Goal: Communication & Community: Ask a question

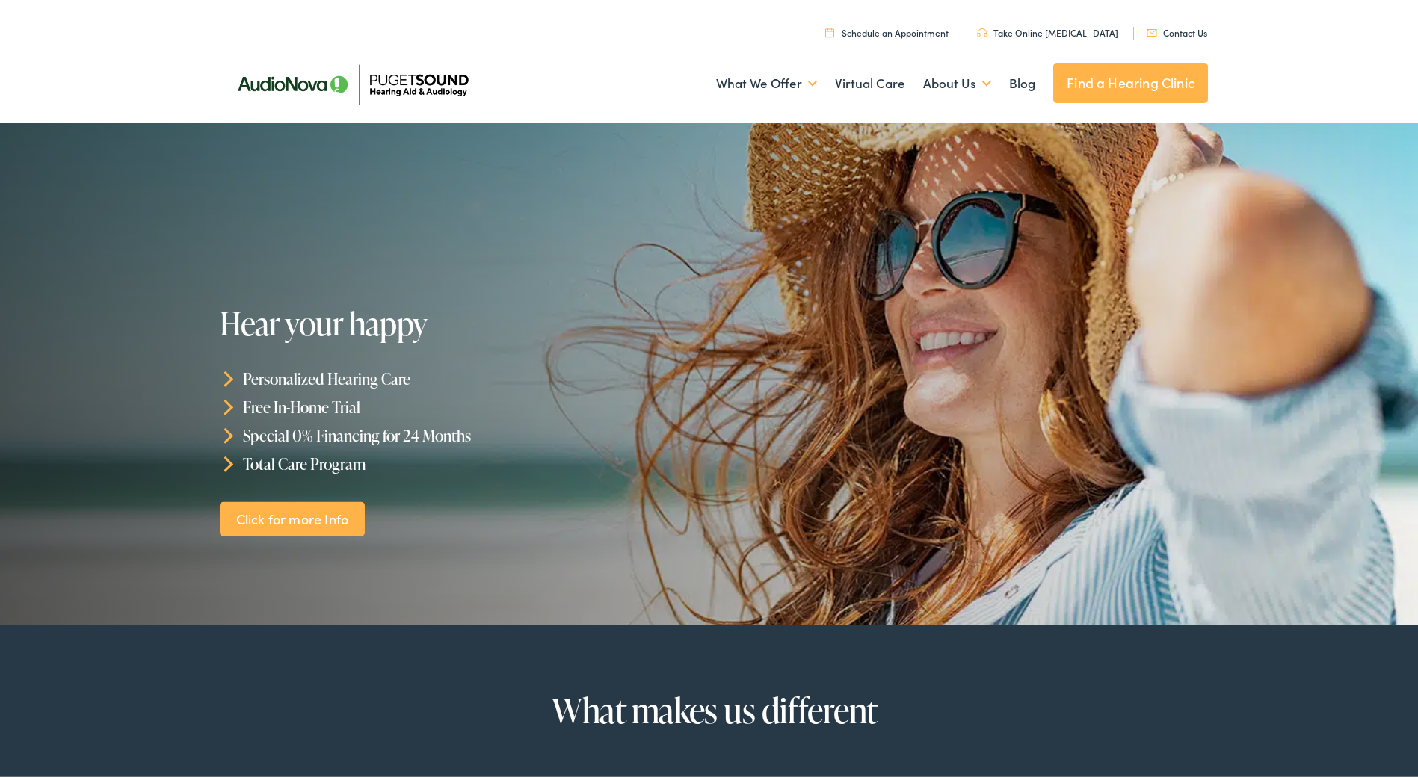
click at [1172, 26] on link "Contact Us" at bounding box center [1177, 29] width 61 height 13
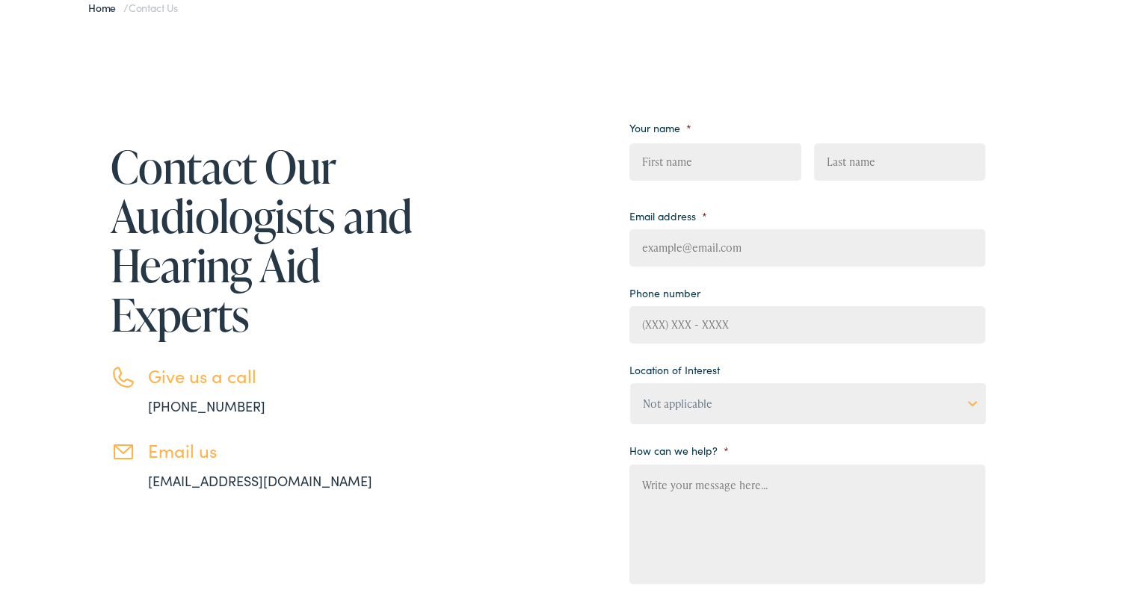
scroll to position [149, 0]
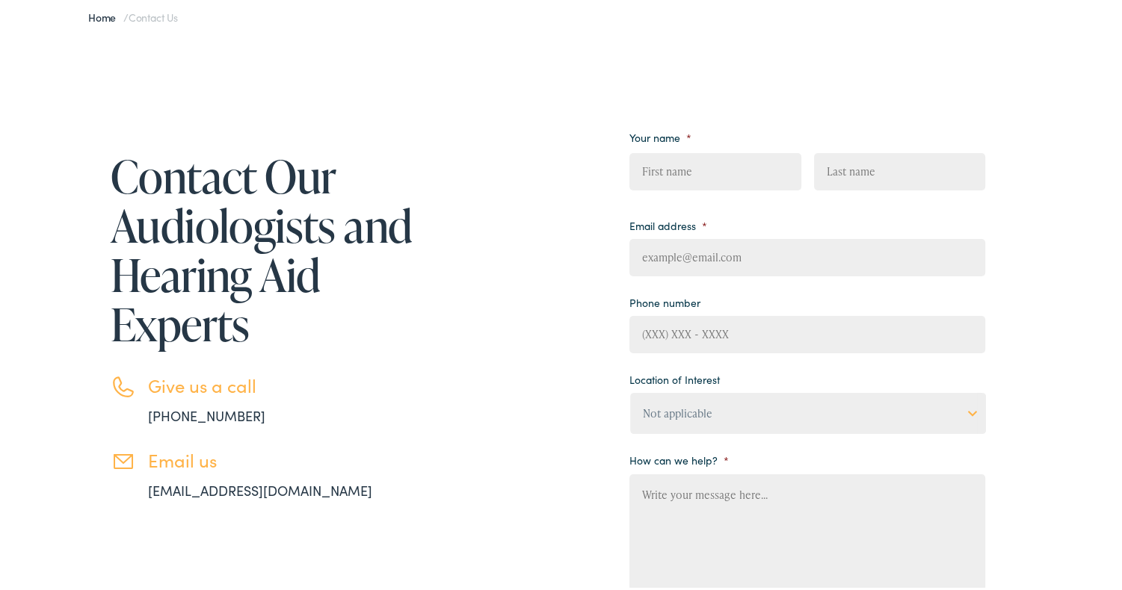
click at [667, 173] on input "First" at bounding box center [714, 168] width 171 height 37
type input "Ernesto"
type input "Villasenor Garcia"
type input "alvamaru@yahoo.com"
type input "(425) 753-4164"
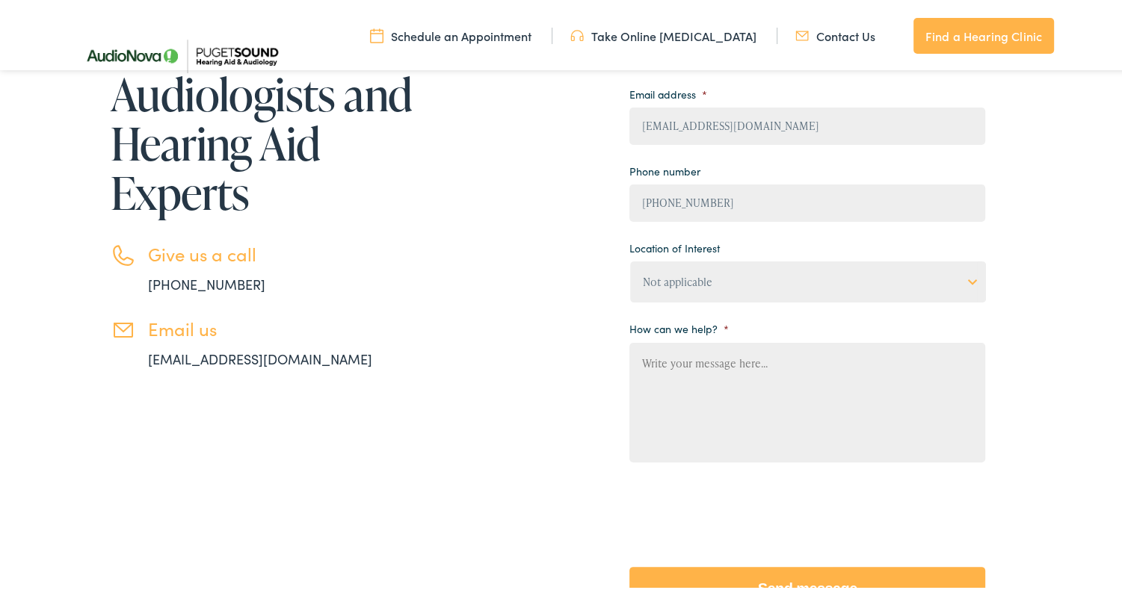
scroll to position [299, 0]
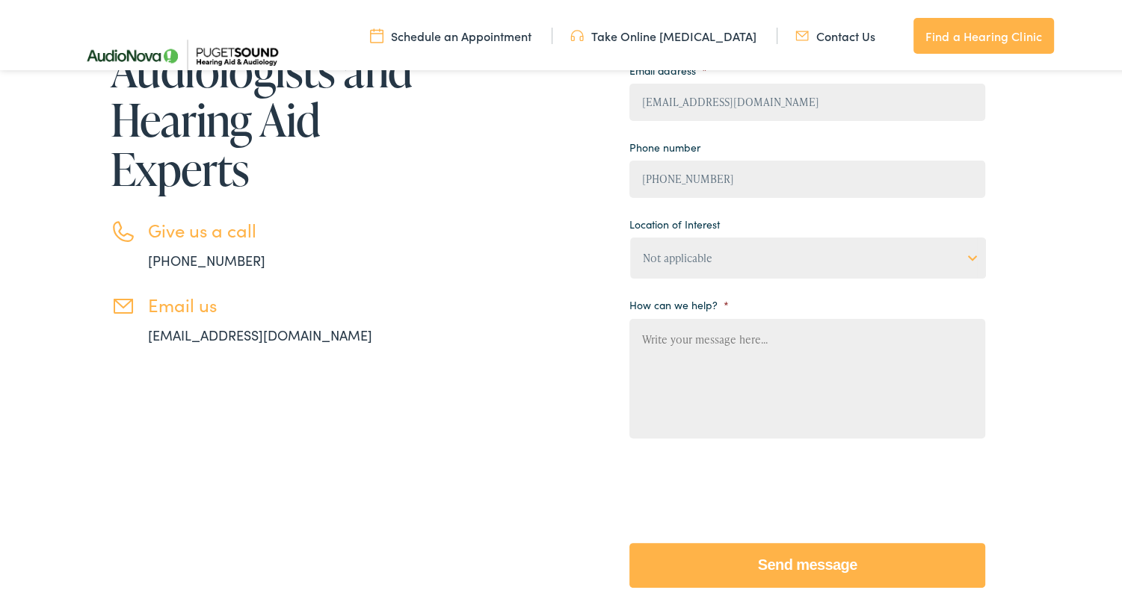
click at [966, 254] on select "Not applicable Audiology & Hearing Clinic, Paris Blount Hearing & Speech, Maryv…" at bounding box center [808, 255] width 356 height 41
click at [788, 256] on select "Not applicable Audiology & Hearing Clinic, Paris Blount Hearing & Speech, Maryv…" at bounding box center [808, 255] width 356 height 41
click at [757, 347] on textarea "How can we help? *" at bounding box center [807, 376] width 356 height 120
click at [191, 336] on link "info@pshearing.com" at bounding box center [260, 332] width 224 height 19
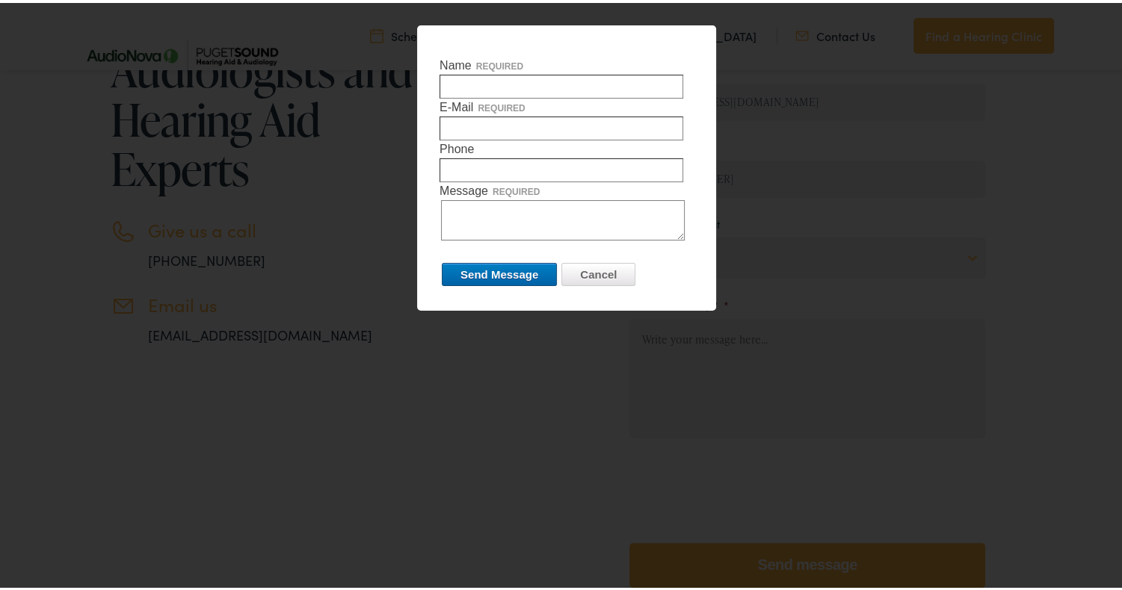
click at [478, 87] on input "Name required" at bounding box center [561, 84] width 244 height 24
type input "SOL X VAHDATI"
type input "sol.vahdati@usfoods.com"
type input "4257534164"
click at [483, 211] on textarea "Message required" at bounding box center [563, 217] width 244 height 40
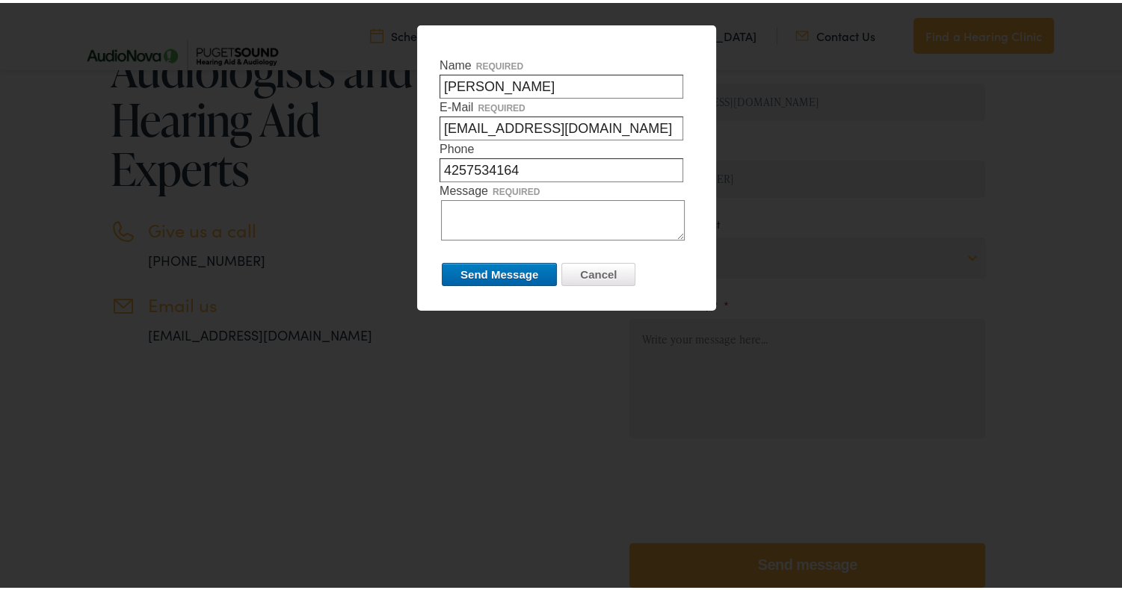
paste textarea "Good morning, My name is [PERSON_NAME], and I am writing to confirm whether you…"
type textarea "Good morning, My name is [PERSON_NAME], and I am writing to confirm whether you…"
click at [476, 267] on input "Send Message" at bounding box center [499, 271] width 115 height 23
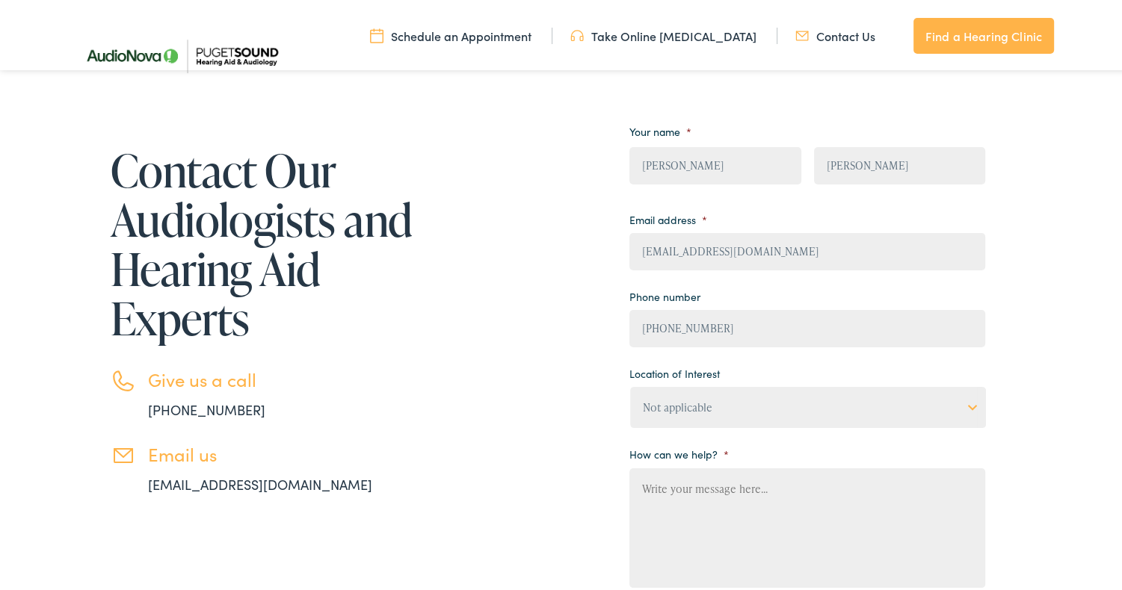
scroll to position [523, 0]
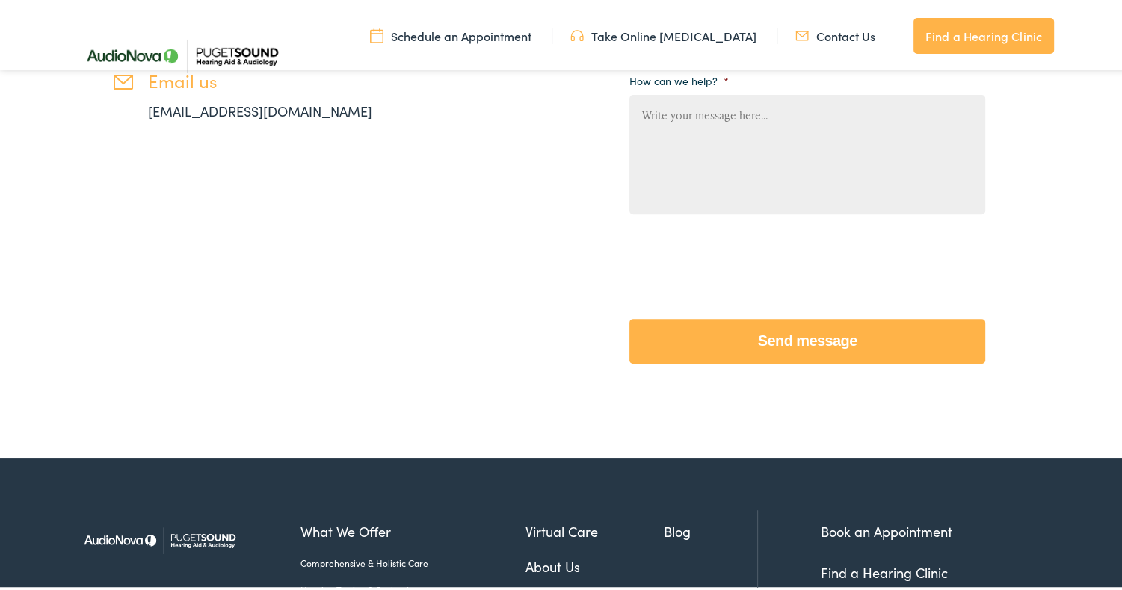
click at [652, 114] on textarea "How can we help? *" at bounding box center [807, 152] width 356 height 120
paste textarea "Good morning, My name is [PERSON_NAME], and I am writing to confirm whether you…"
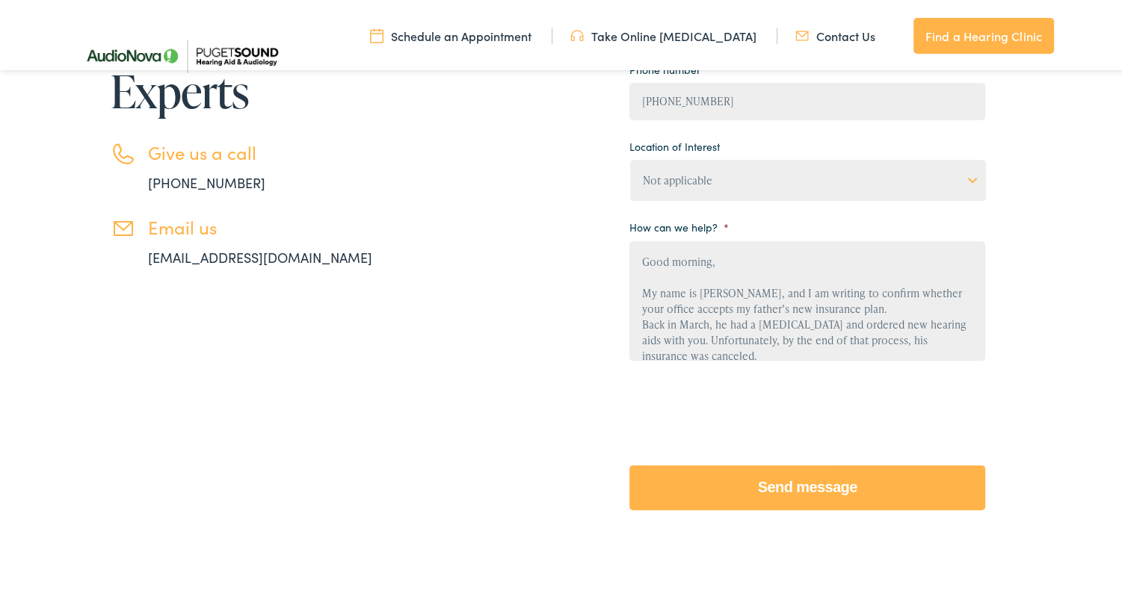
scroll to position [374, 0]
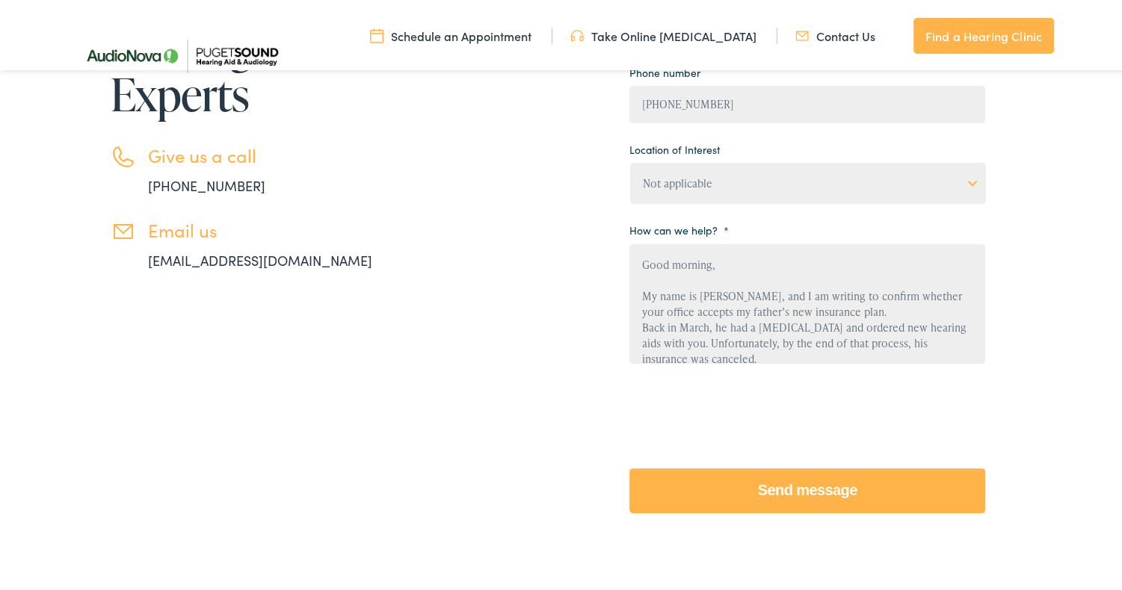
type textarea "Good morning, My name is [PERSON_NAME], and I am writing to confirm whether you…"
click at [911, 416] on div at bounding box center [807, 409] width 356 height 58
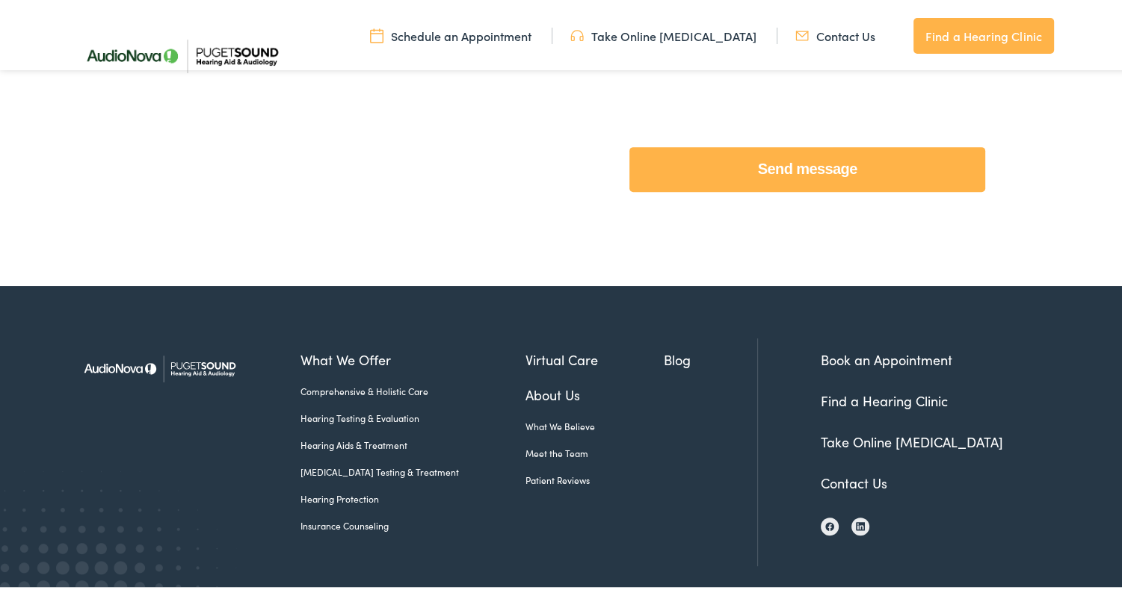
scroll to position [756, 0]
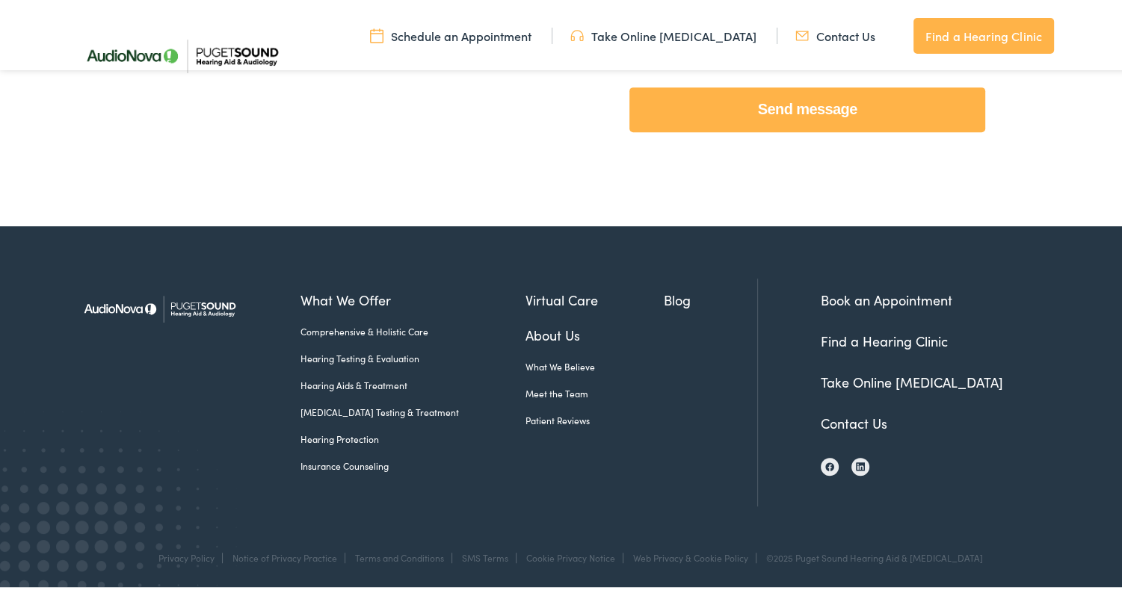
click at [763, 106] on input "Send message" at bounding box center [807, 106] width 356 height 45
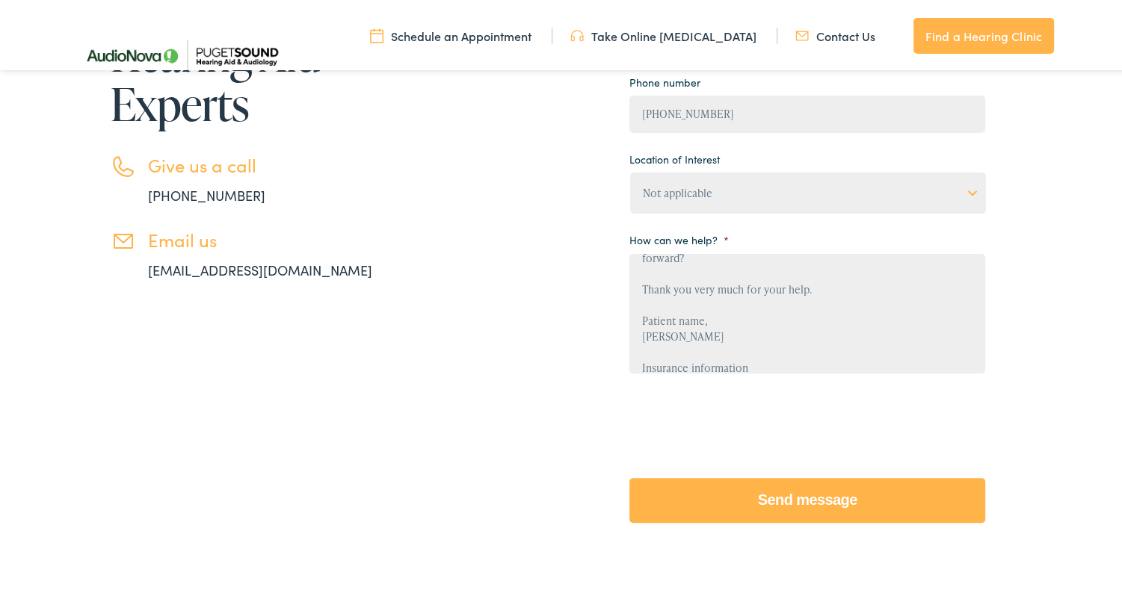
scroll to position [308, 0]
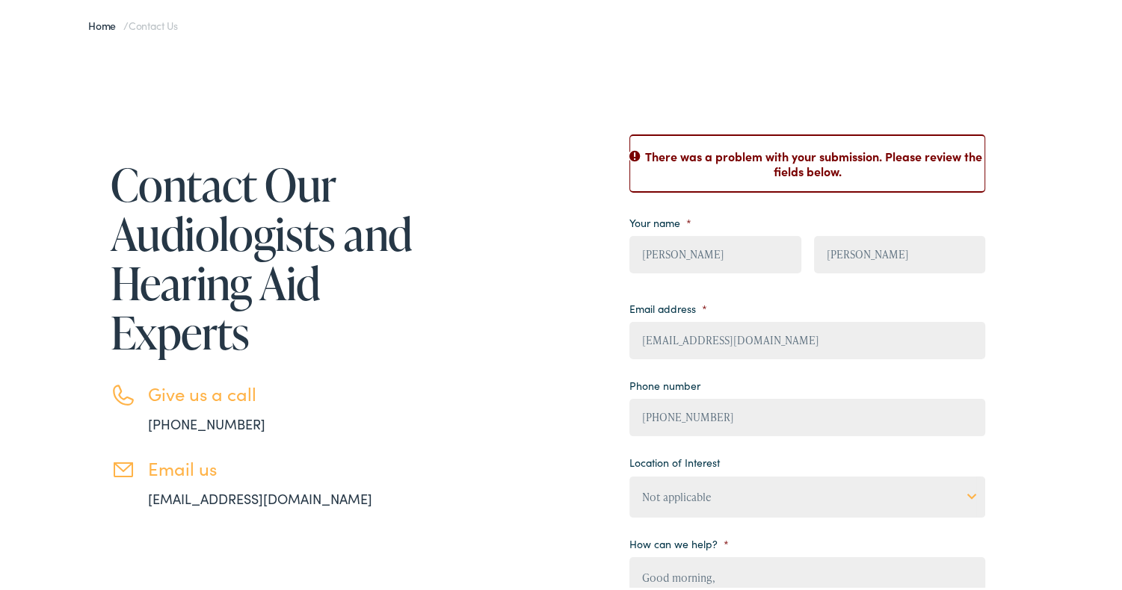
scroll to position [149, 0]
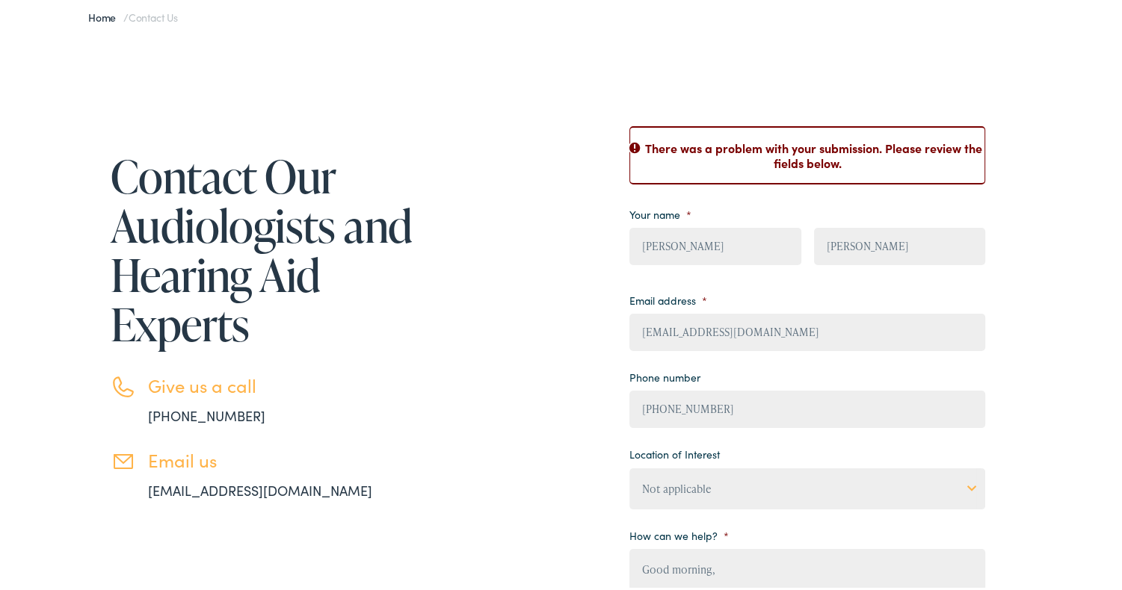
click at [744, 222] on li "Your name * Ernesto First Villasenor Garcia Last" at bounding box center [807, 235] width 356 height 71
click at [931, 314] on input "alvamaru@yahoo.com" at bounding box center [807, 329] width 356 height 37
click at [1071, 310] on div "Contact Our Audiologists and Hearing Aid Experts Give us a call 888-480-2052 Em…" at bounding box center [566, 501] width 1133 height 928
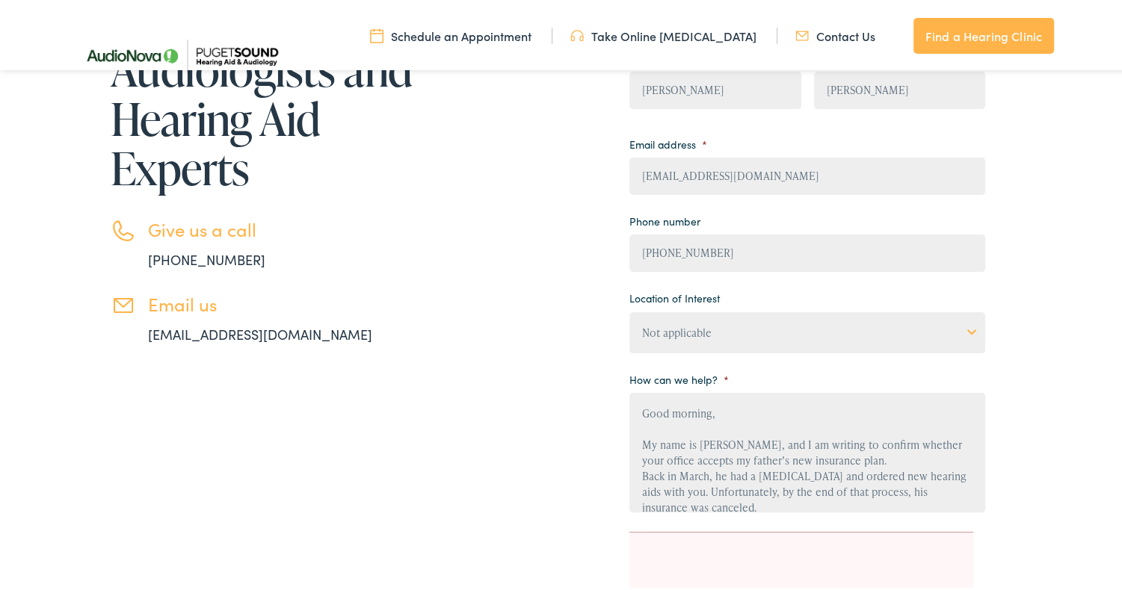
scroll to position [374, 0]
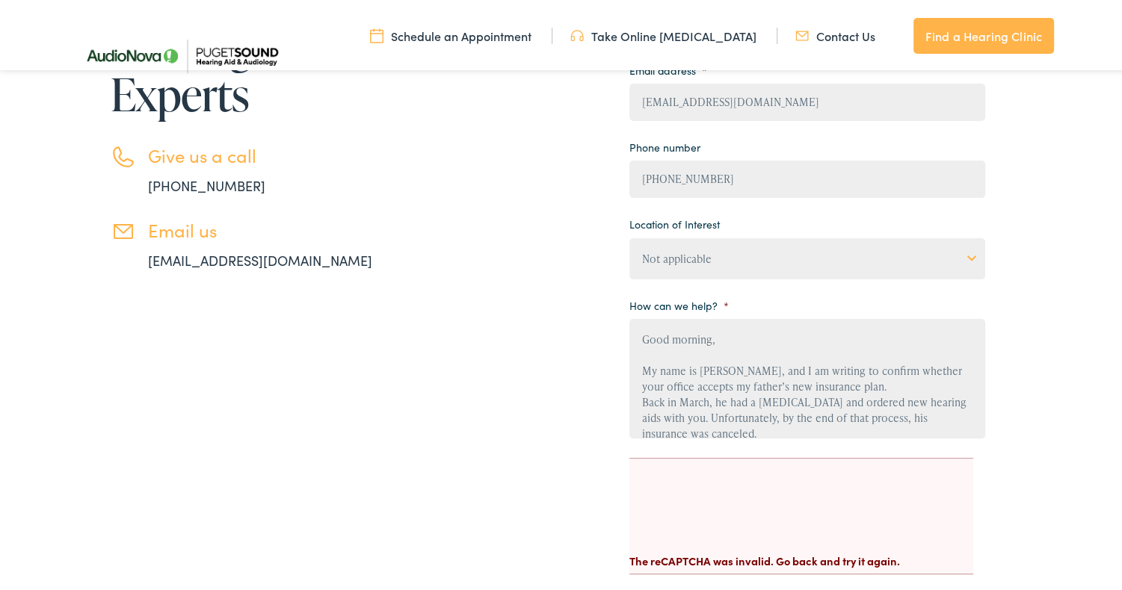
click at [913, 261] on select "Not applicable Audiology & Hearing Clinic, Paris Blount Hearing & Speech, Maryv…" at bounding box center [807, 255] width 356 height 41
click at [830, 270] on select "Not applicable Audiology & Hearing Clinic, Paris Blount Hearing & Speech, Maryv…" at bounding box center [807, 255] width 356 height 41
click at [963, 258] on select "Not applicable Audiology & Hearing Clinic, Paris Blount Hearing & Speech, Maryv…" at bounding box center [807, 255] width 356 height 41
click at [697, 258] on select "Not applicable Audiology & Hearing Clinic, Paris Blount Hearing & Speech, Maryv…" at bounding box center [807, 255] width 356 height 41
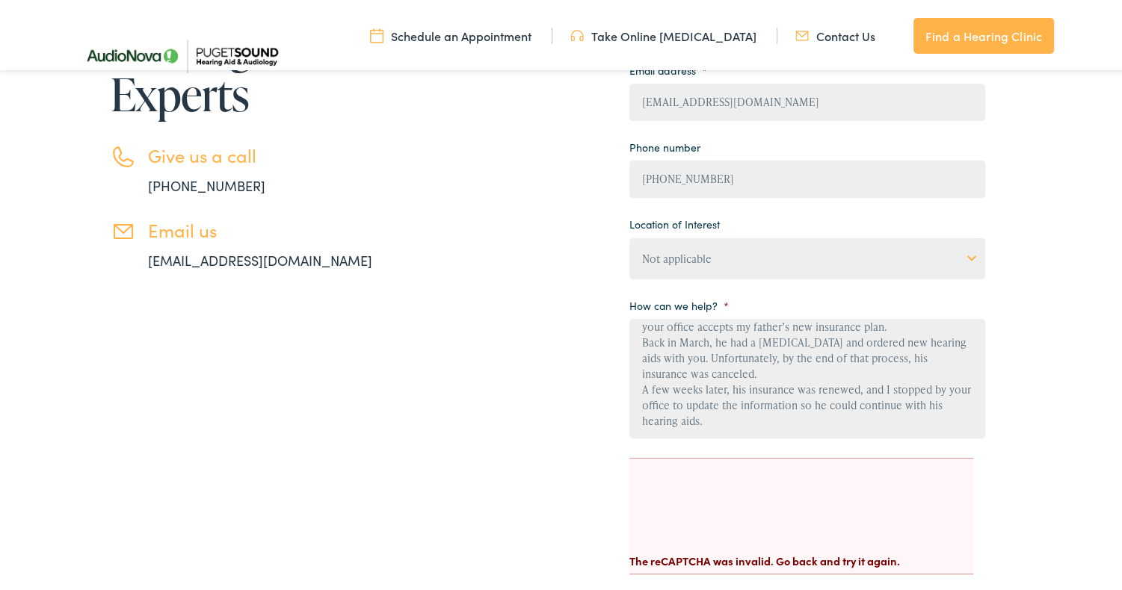
scroll to position [224, 0]
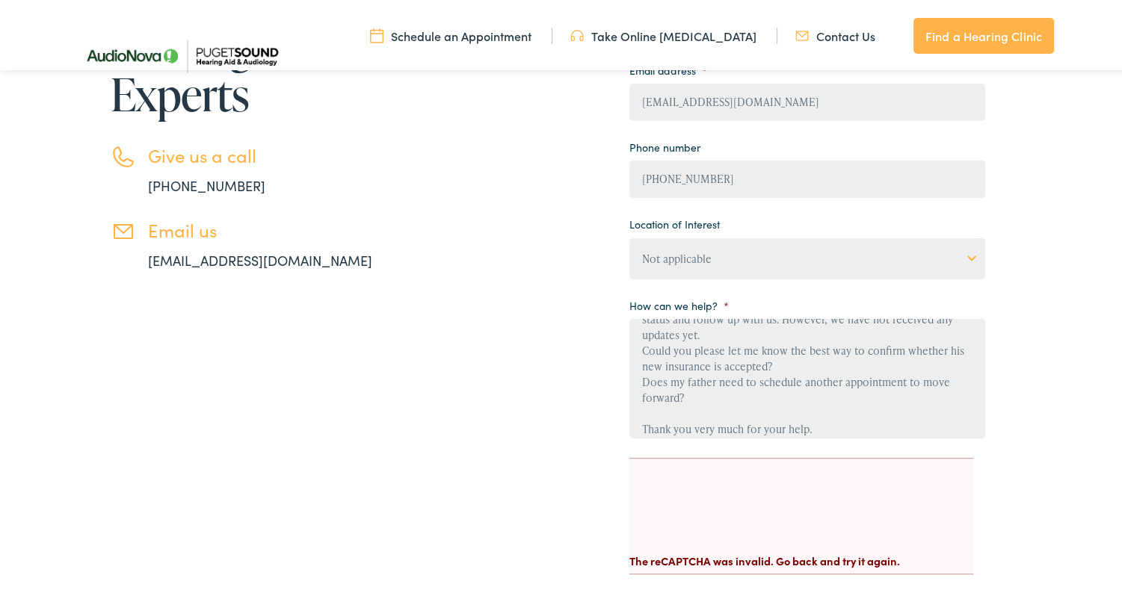
click at [1088, 357] on div "Contact Our Audiologists and Hearing Aid Experts Give us a call 888-480-2052 Em…" at bounding box center [566, 270] width 1133 height 928
click at [1002, 43] on link "Find a Hearing Clinic" at bounding box center [983, 33] width 141 height 36
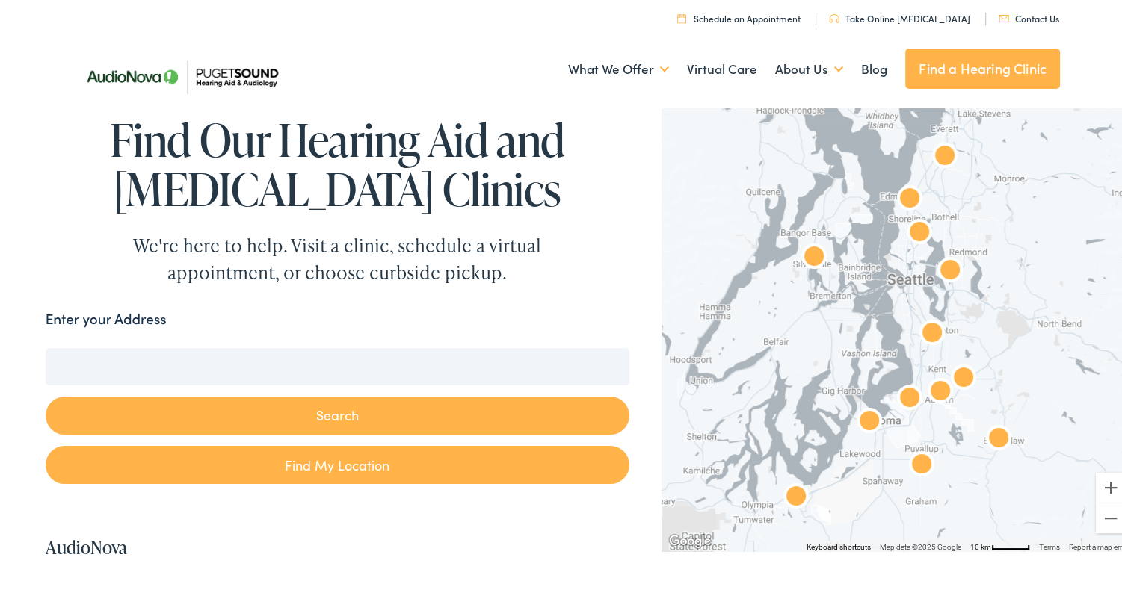
click at [864, 419] on img "AudioNova" at bounding box center [869, 420] width 36 height 36
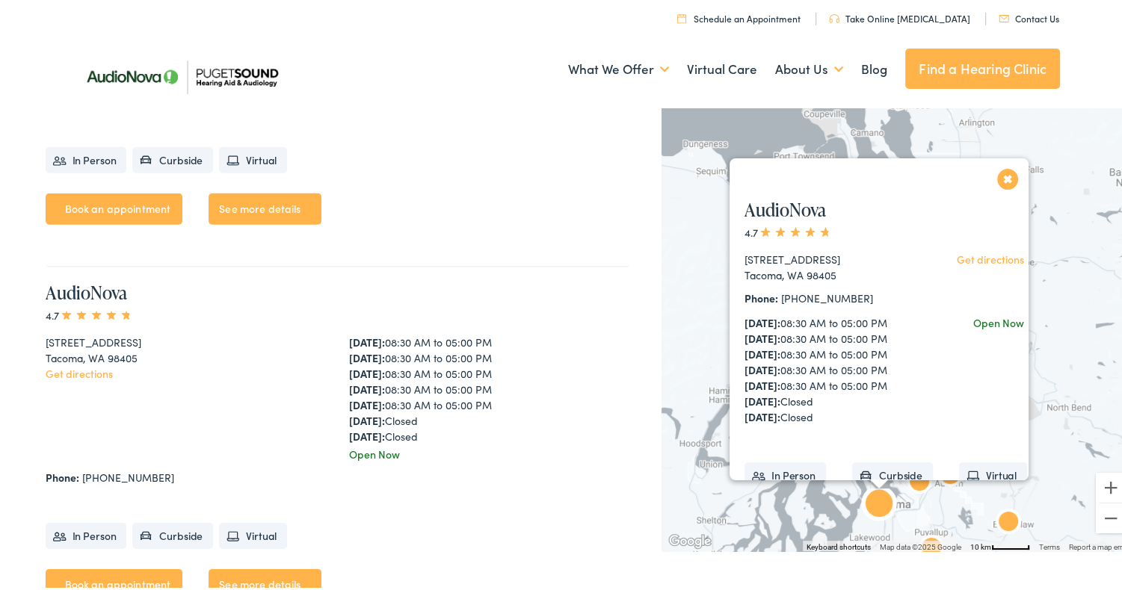
scroll to position [4514, 0]
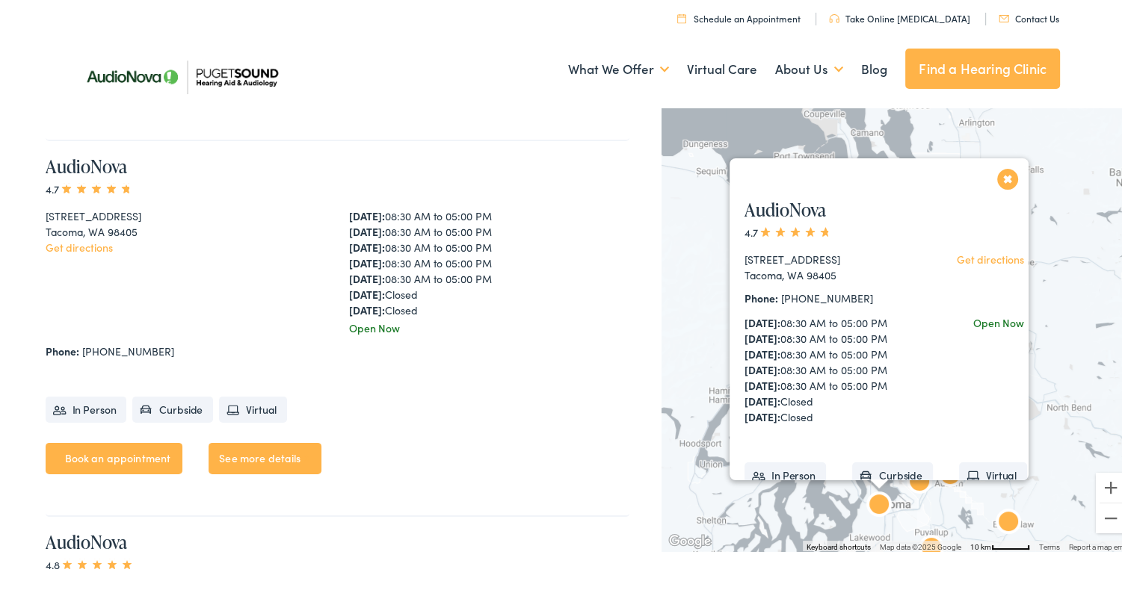
click at [1004, 175] on button "Close" at bounding box center [1008, 176] width 26 height 26
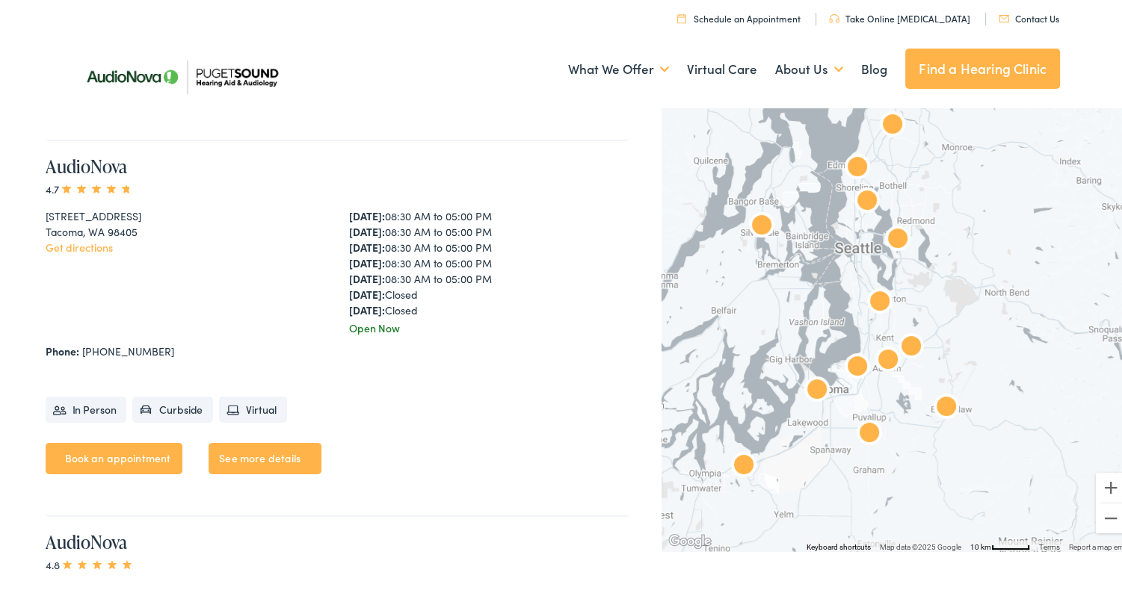
drag, startPoint x: 974, startPoint y: 411, endPoint x: 902, endPoint y: 286, distance: 144.0
click at [902, 286] on div at bounding box center [897, 325] width 472 height 448
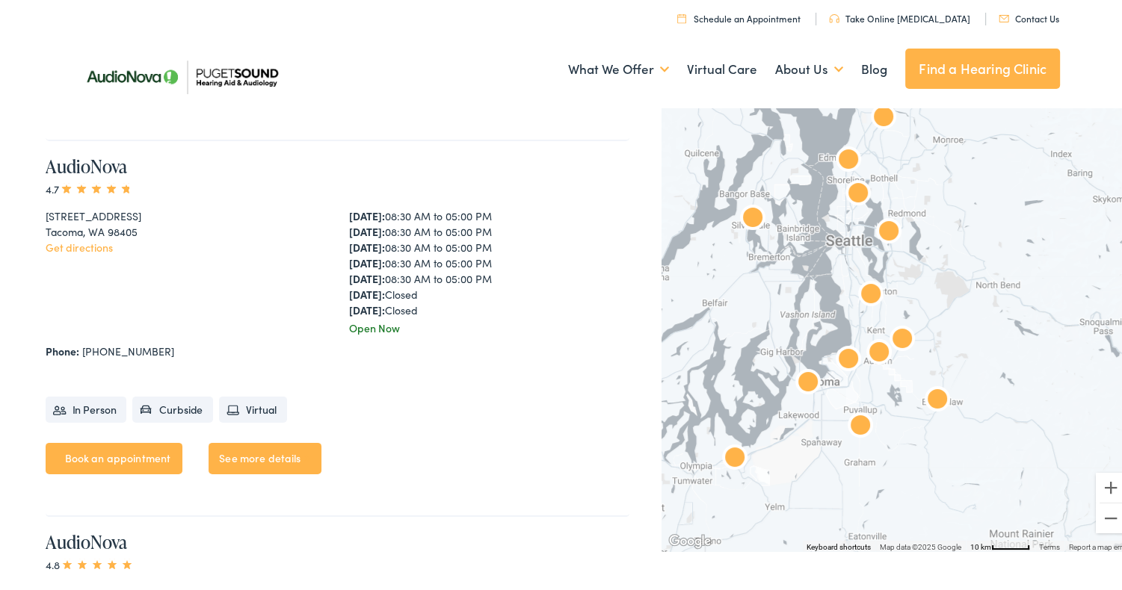
click at [838, 354] on img "AudioNova" at bounding box center [848, 358] width 36 height 36
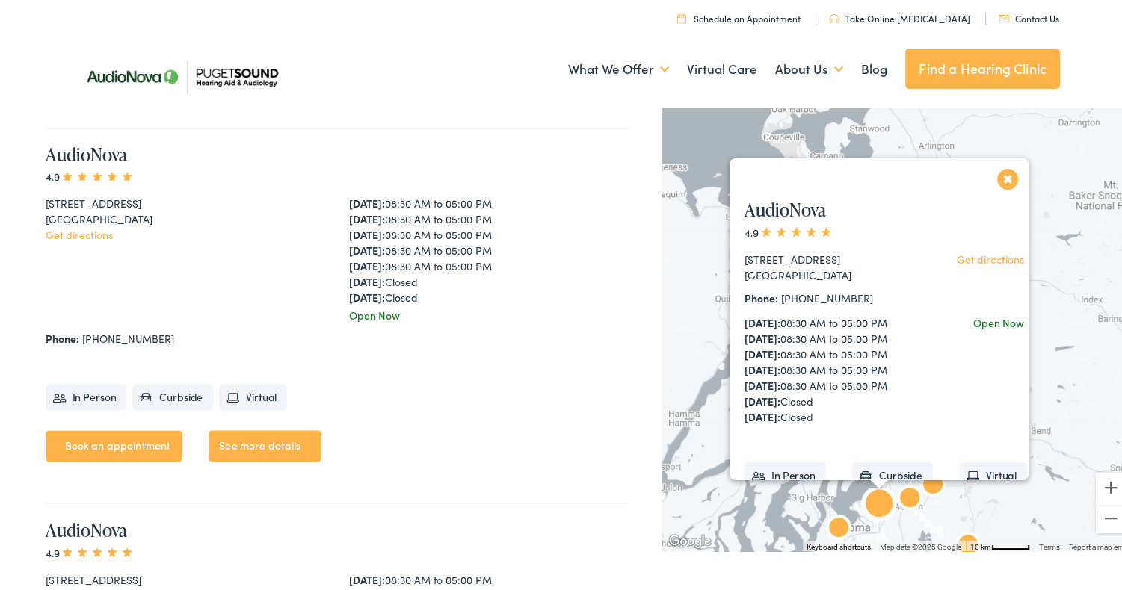
scroll to position [2261, 0]
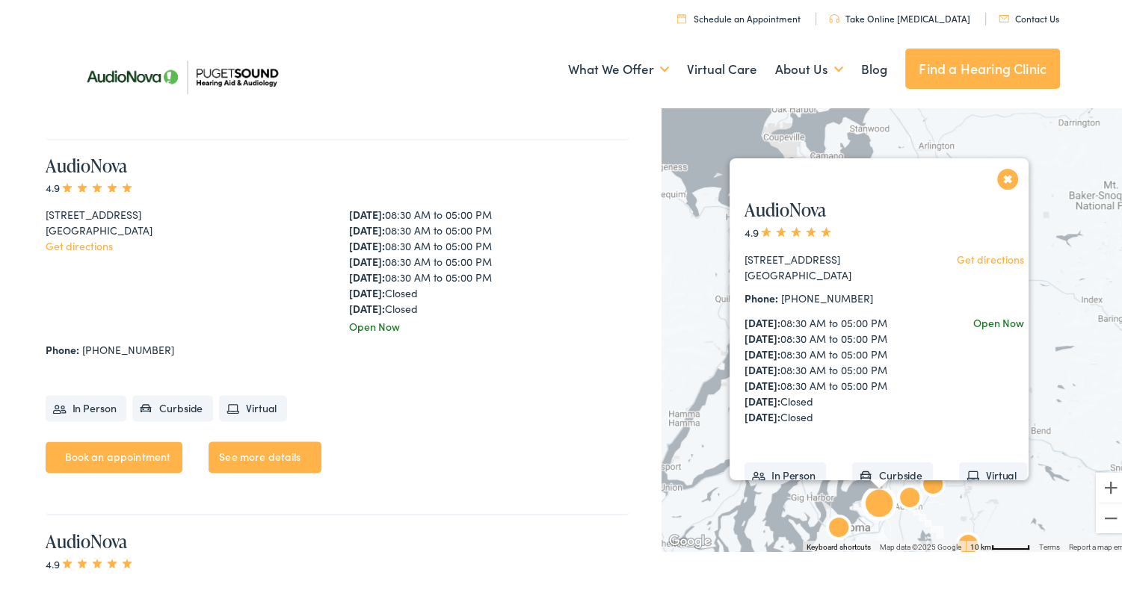
click at [258, 452] on link "See more details" at bounding box center [265, 454] width 112 height 31
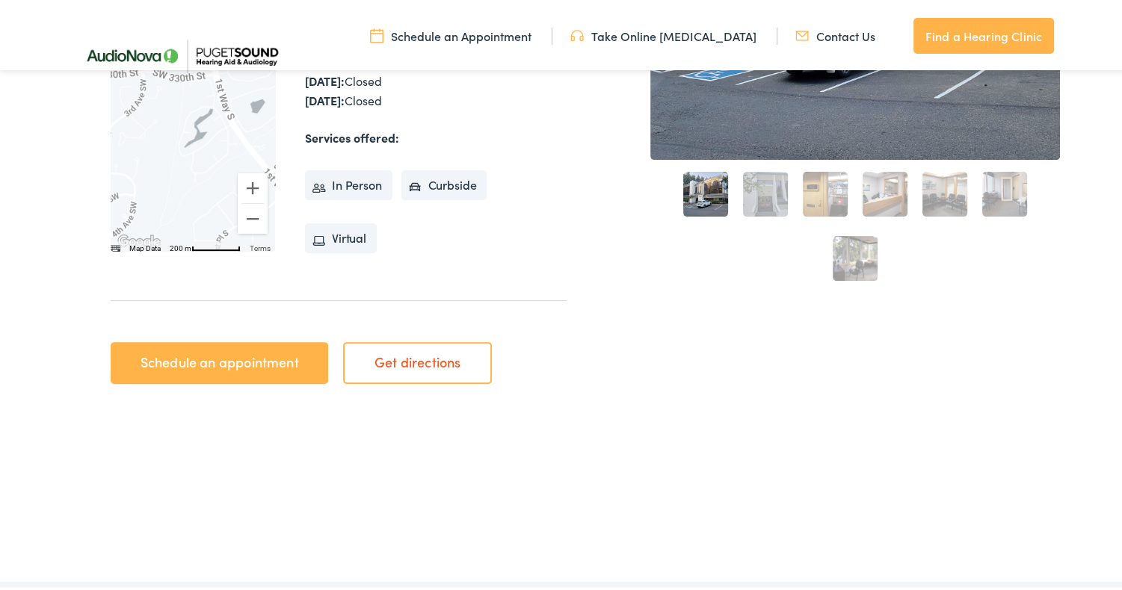
scroll to position [598, 0]
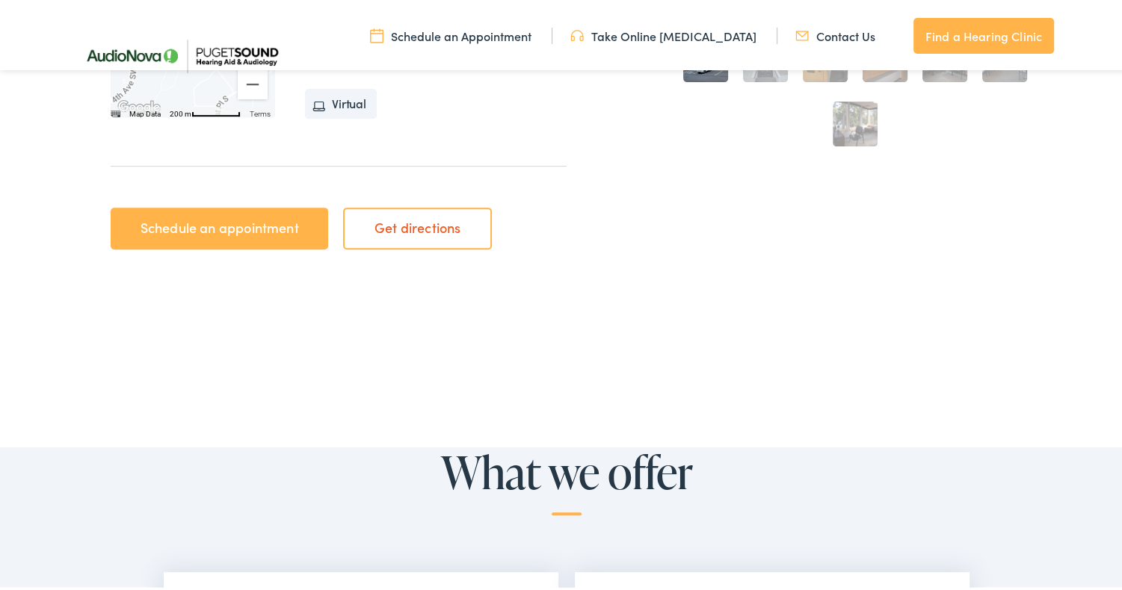
click at [841, 34] on link "Contact Us" at bounding box center [835, 33] width 80 height 16
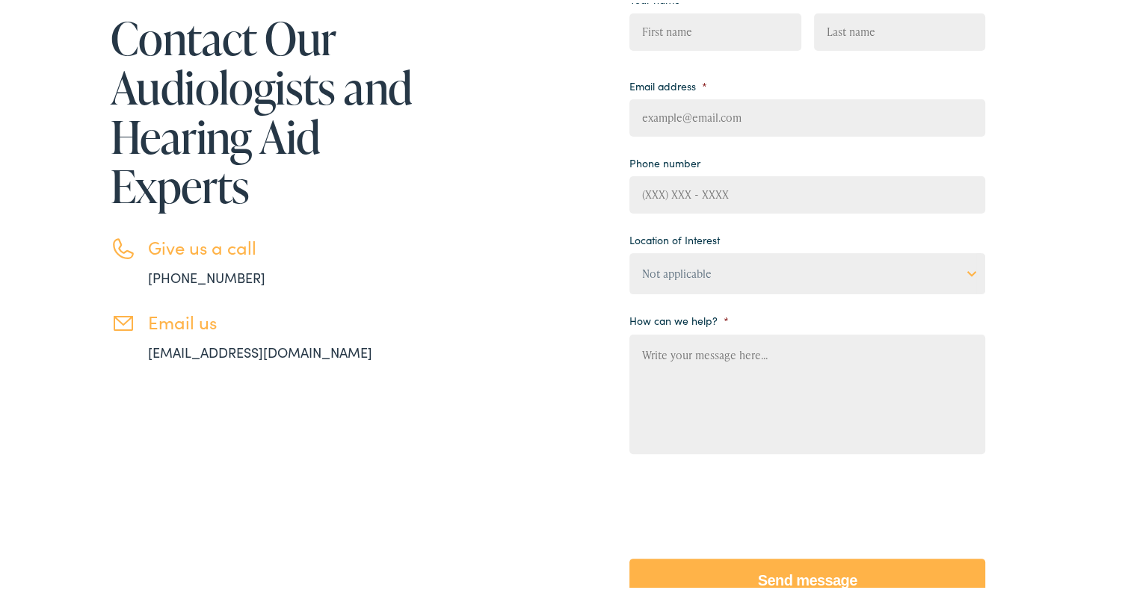
scroll to position [299, 0]
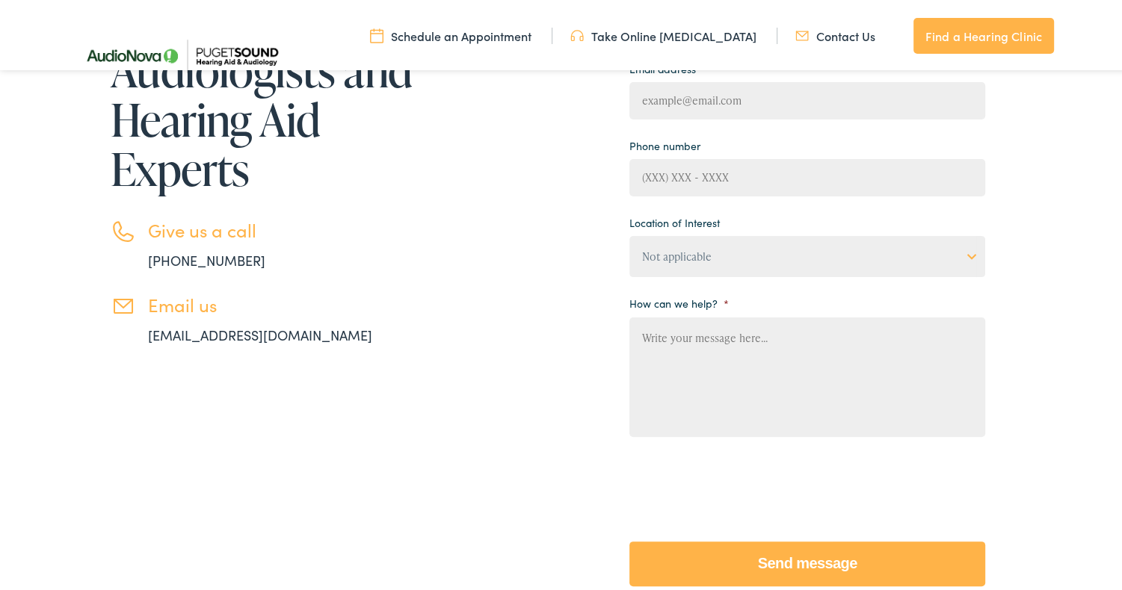
click at [646, 348] on textarea "How can we help? *" at bounding box center [807, 375] width 356 height 120
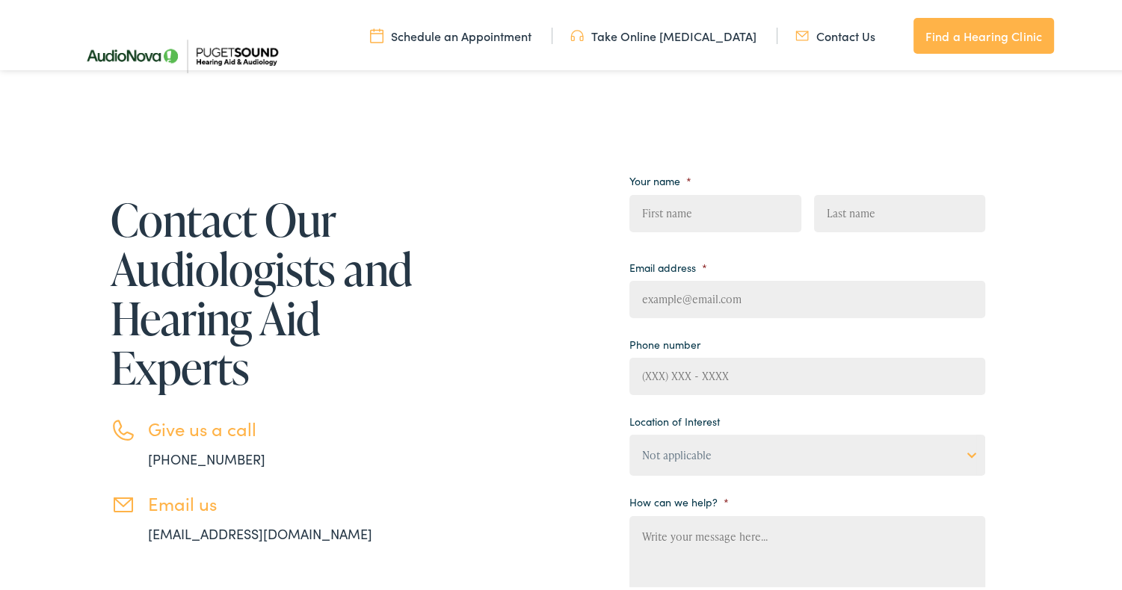
scroll to position [75, 0]
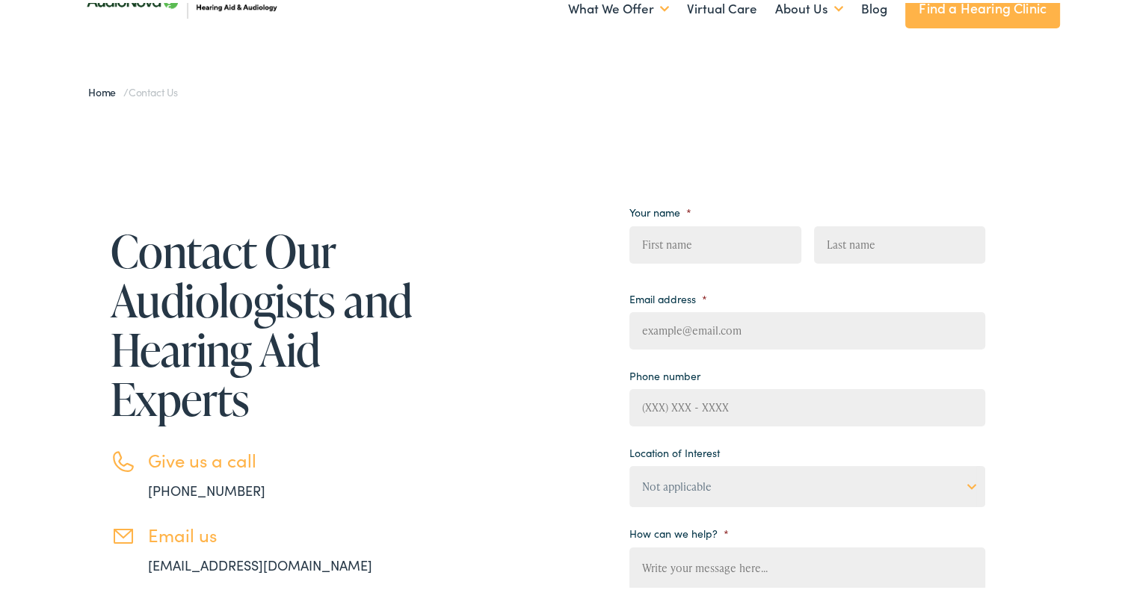
click at [698, 236] on input "First" at bounding box center [714, 241] width 171 height 37
type input "[PERSON_NAME]"
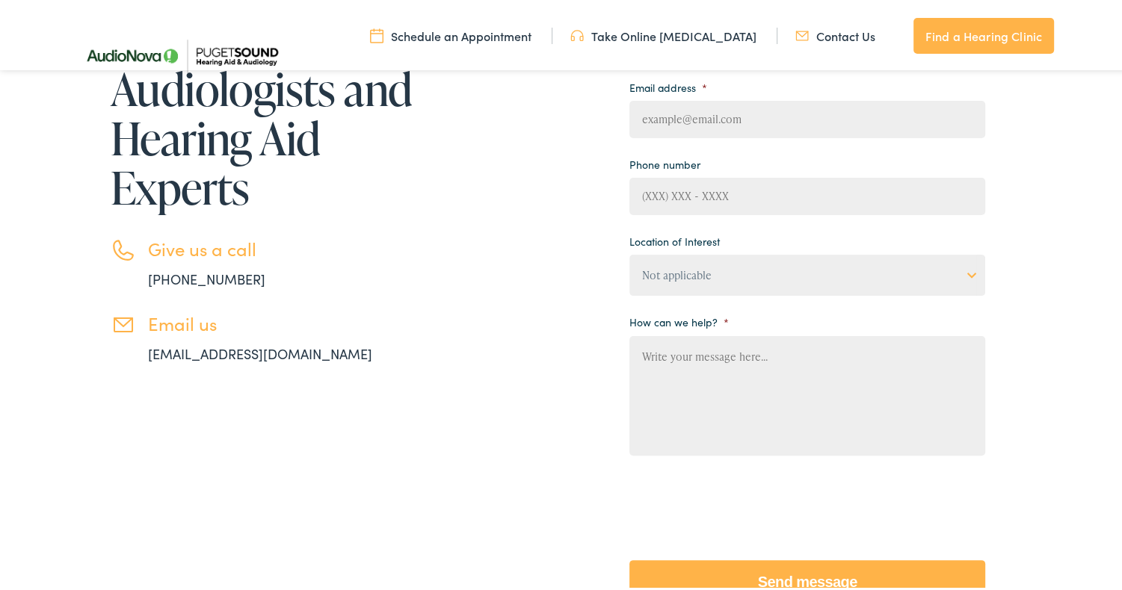
scroll to position [299, 0]
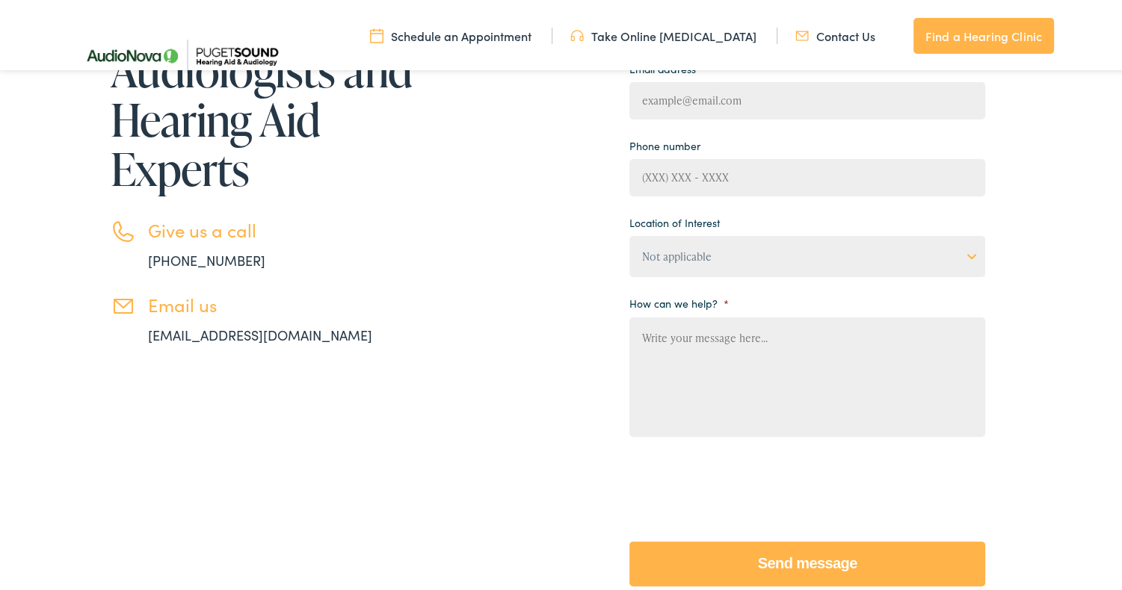
click at [747, 114] on input "Email address *" at bounding box center [807, 97] width 356 height 37
click at [747, 108] on input "Email address *" at bounding box center [807, 97] width 356 height 37
type input "[EMAIL_ADDRESS][DOMAIN_NAME]"
type input "[PHONE_NUMBER]"
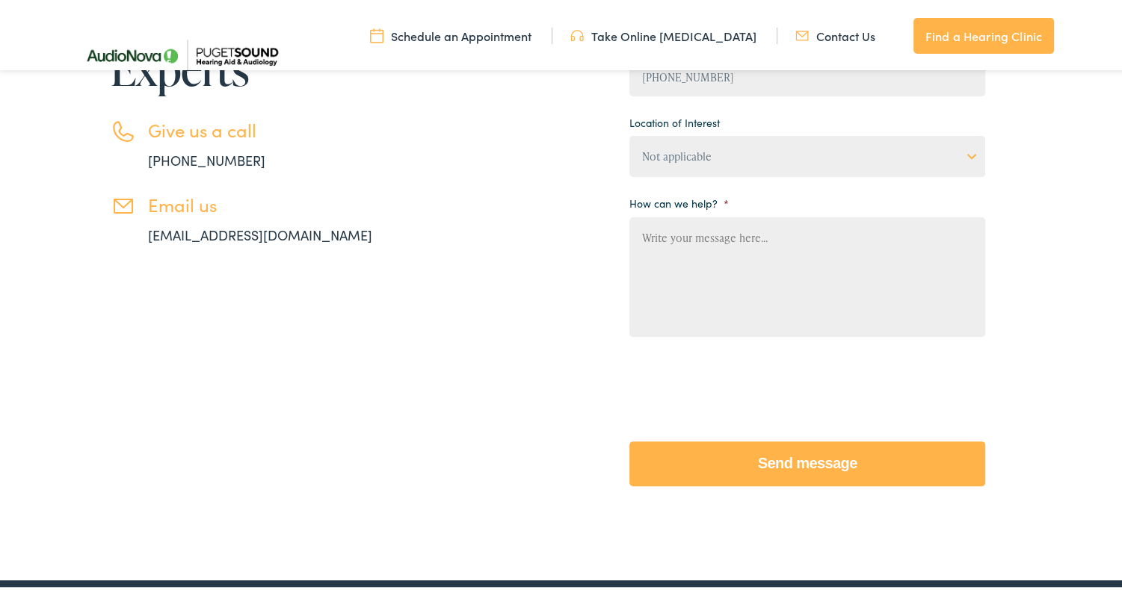
scroll to position [374, 0]
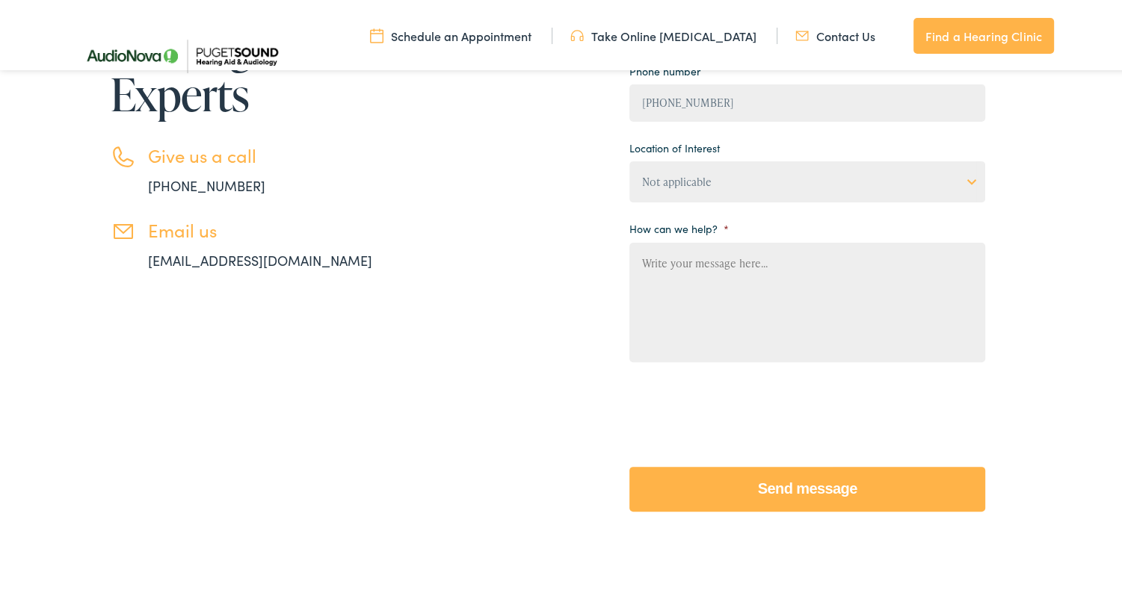
click at [966, 180] on select "Not applicable [MEDICAL_DATA] & Hearing Clinic, [GEOGRAPHIC_DATA][PERSON_NAME] …" at bounding box center [807, 178] width 356 height 41
click at [629, 160] on select "Not applicable [MEDICAL_DATA] & Hearing Clinic, [GEOGRAPHIC_DATA][PERSON_NAME] …" at bounding box center [807, 178] width 356 height 41
click at [522, 332] on div "Contact Our Audiologists and Hearing Aid Experts Give us a call [PHONE_NUMBER] …" at bounding box center [529, 204] width 912 height 646
click at [664, 274] on textarea "How can we help? *" at bounding box center [807, 300] width 356 height 120
paste textarea "Good morning, My name is [PERSON_NAME], and I am writing to confirm whether you…"
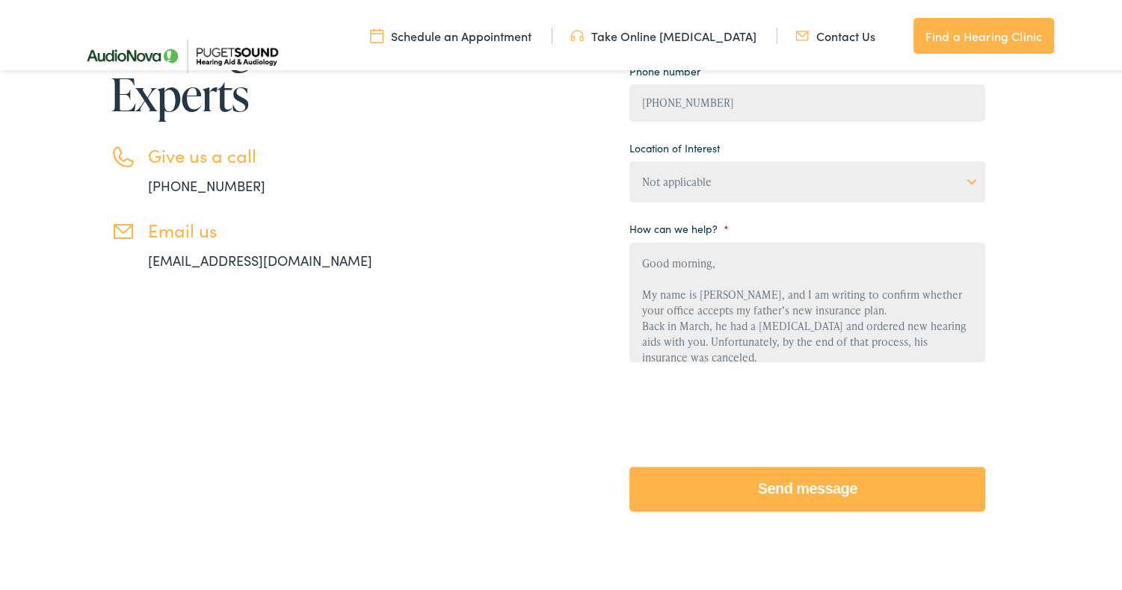
scroll to position [426, 0]
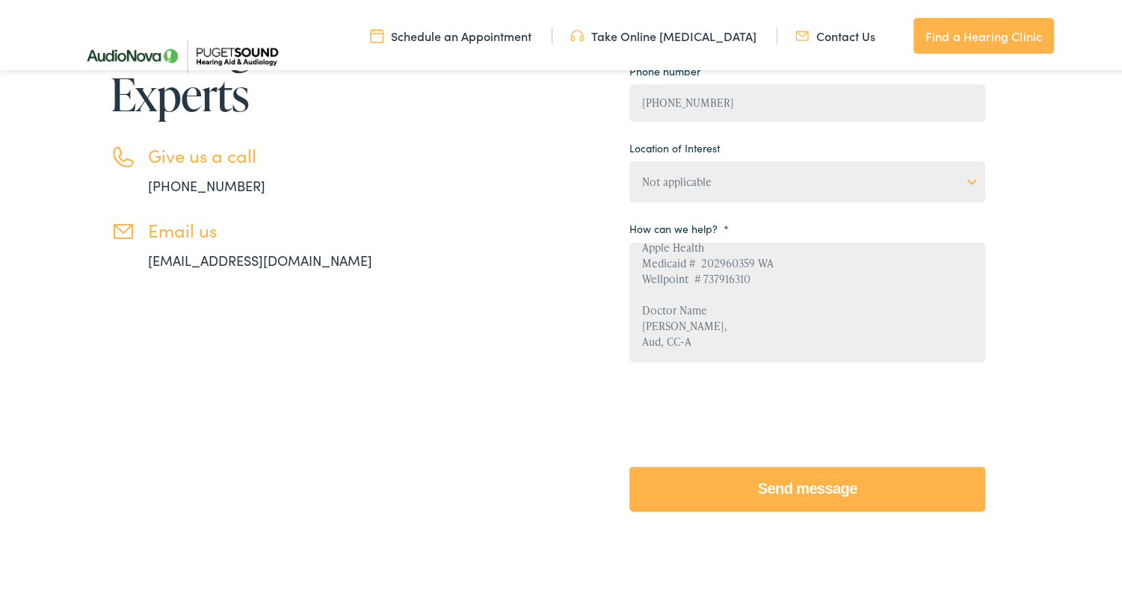
type textarea "Good morning, My name is [PERSON_NAME], and I am writing to confirm whether you…"
click at [805, 484] on input "Send message" at bounding box center [807, 486] width 356 height 45
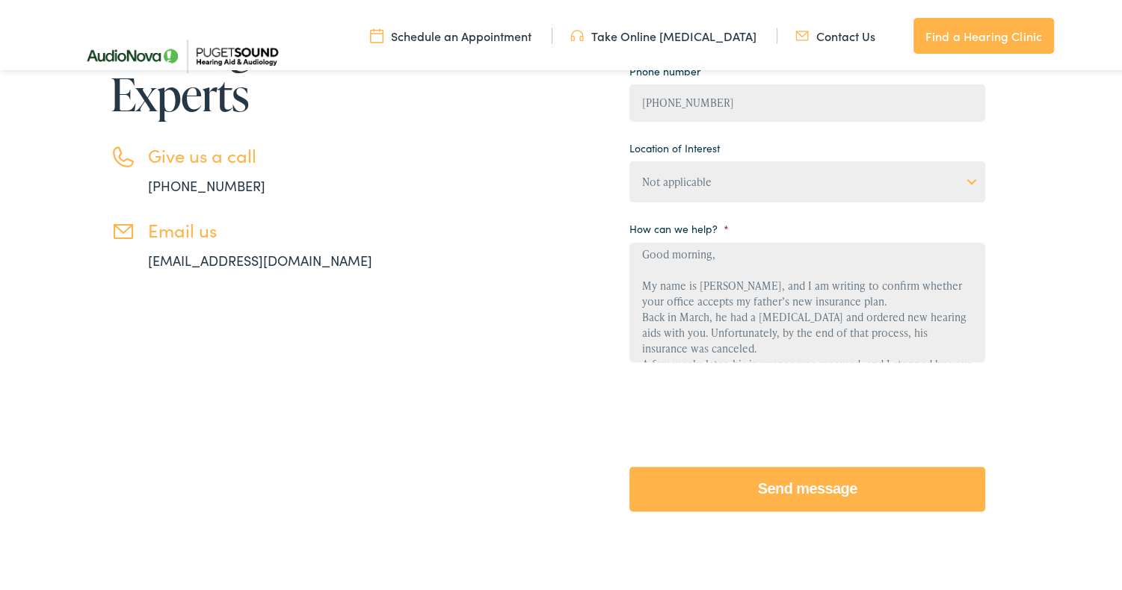
scroll to position [0, 0]
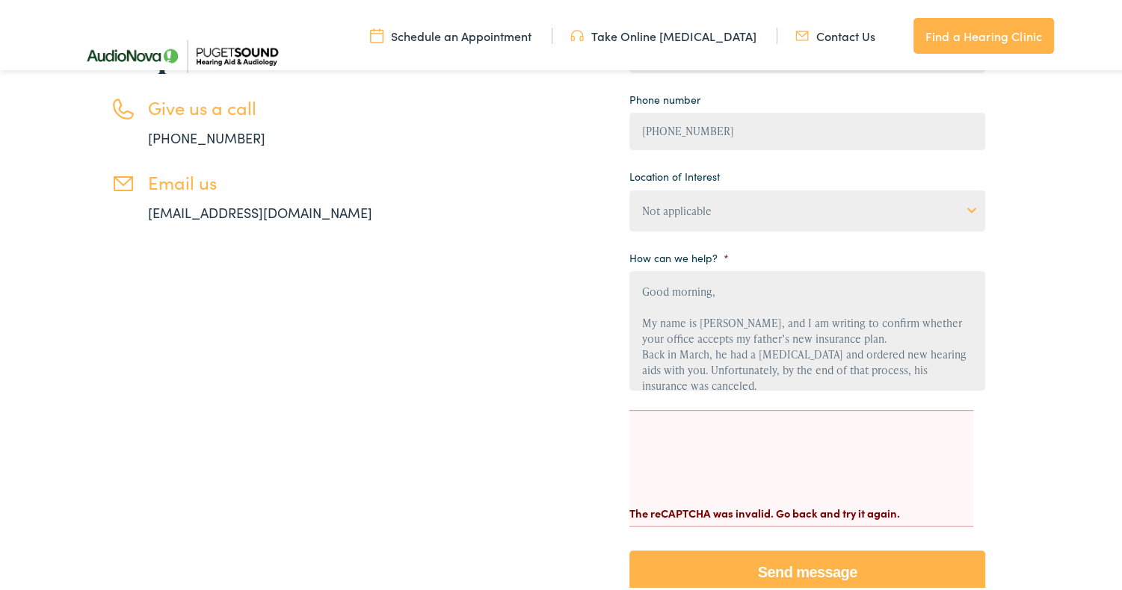
scroll to position [448, 0]
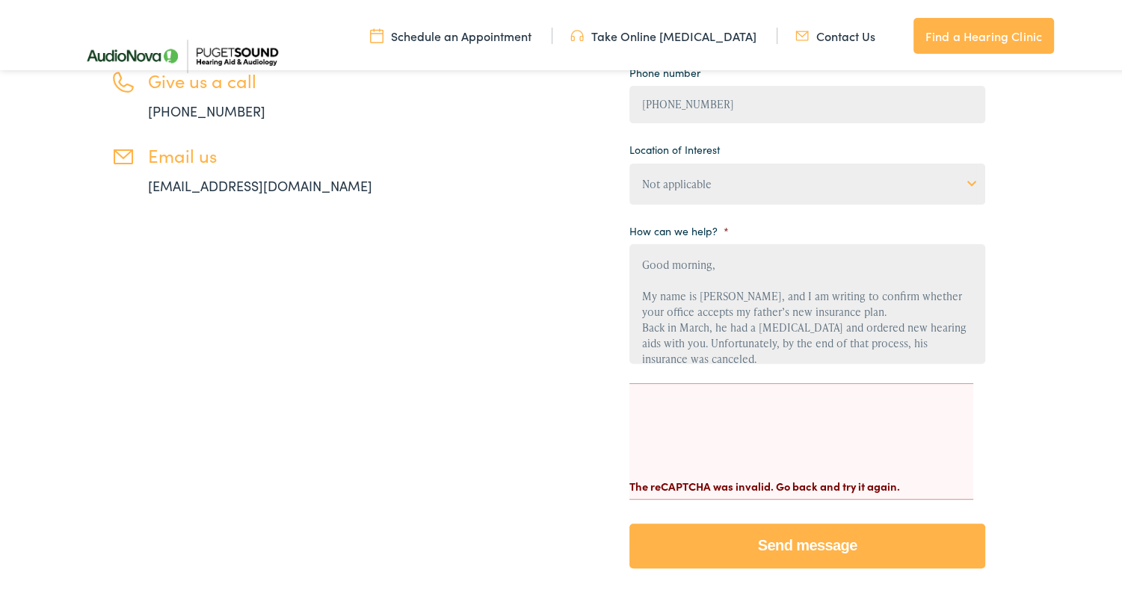
click at [966, 180] on select "Not applicable [MEDICAL_DATA] & Hearing Clinic, [GEOGRAPHIC_DATA][PERSON_NAME] …" at bounding box center [807, 181] width 356 height 41
click at [413, 294] on div "Contact Our Audiologists and Hearing Aid Experts Give us a call [PHONE_NUMBER] …" at bounding box center [529, 195] width 912 height 778
